Goal: Check status: Check status

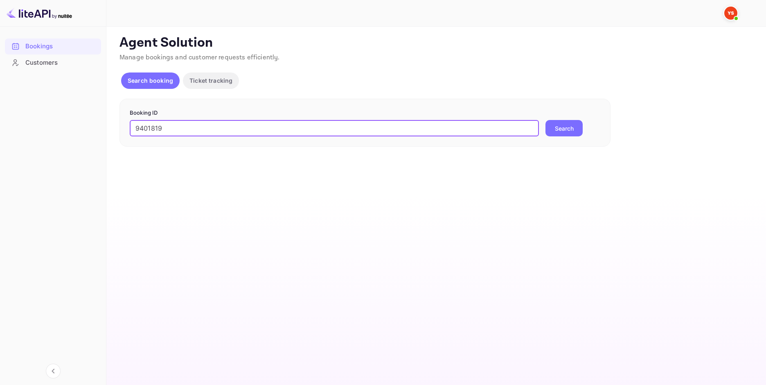
type input "9401819"
click at [561, 124] on button "Search" at bounding box center [563, 128] width 37 height 16
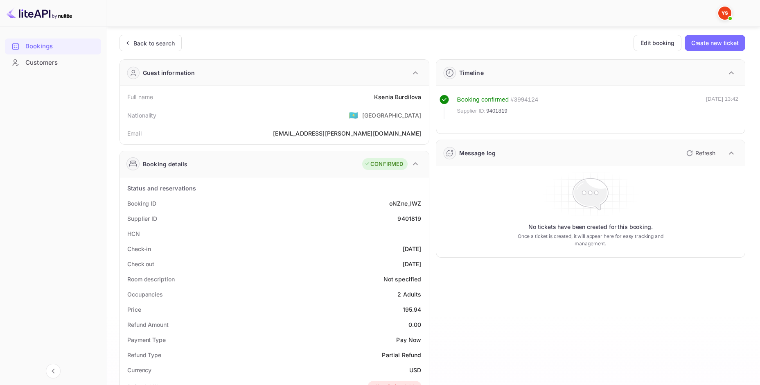
scroll to position [82, 0]
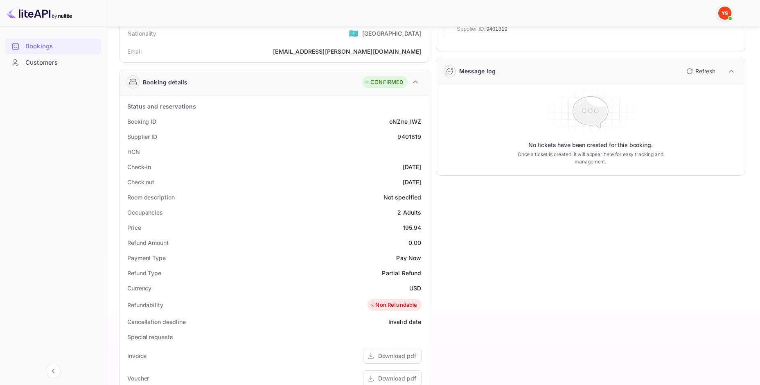
click at [415, 234] on div "Price 195.94" at bounding box center [274, 227] width 302 height 15
click at [414, 228] on div "195.94" at bounding box center [412, 227] width 19 height 9
copy div "195.94"
click at [412, 288] on div "USD" at bounding box center [415, 288] width 12 height 9
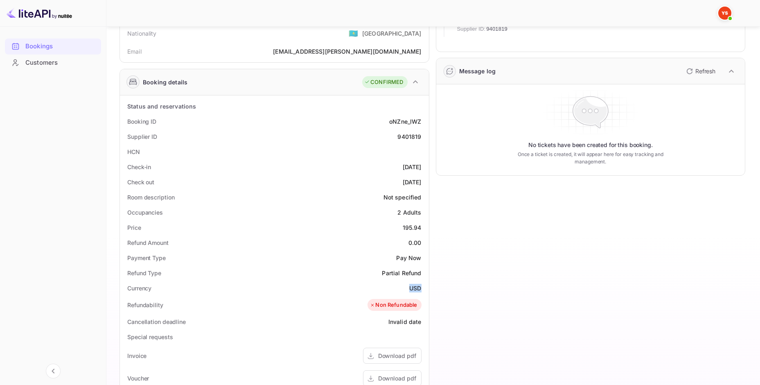
click at [412, 288] on div "USD" at bounding box center [415, 288] width 12 height 9
copy div "USD"
